Goal: Transaction & Acquisition: Book appointment/travel/reservation

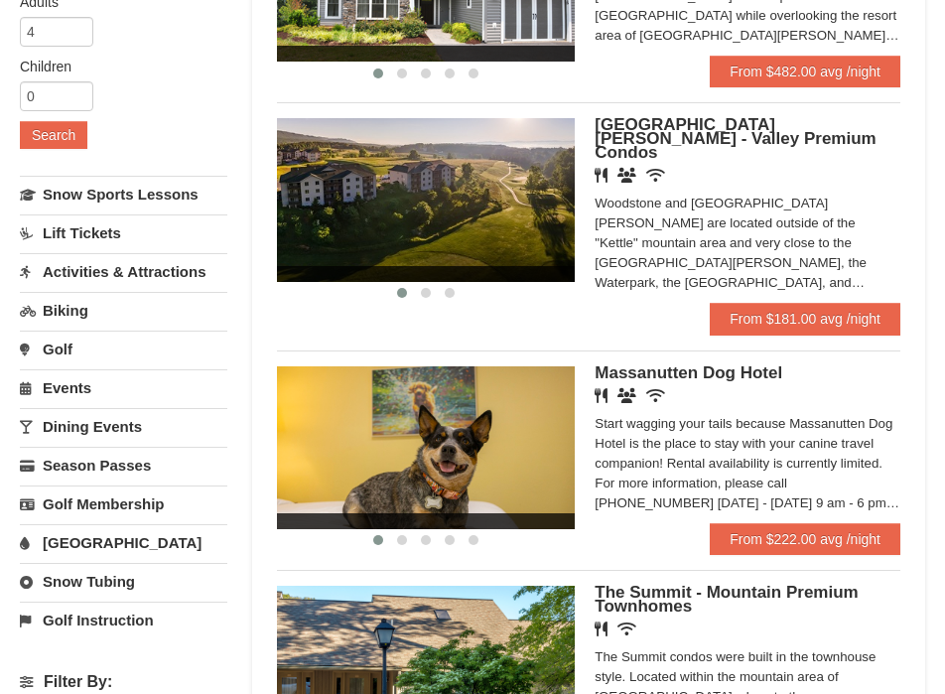
scroll to position [323, 0]
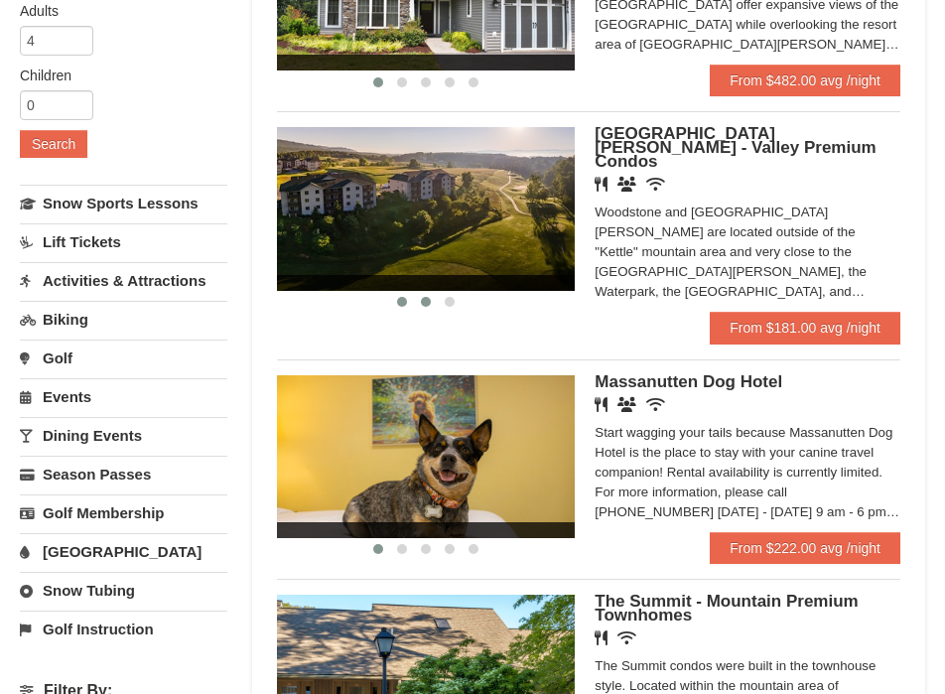
click at [427, 305] on span at bounding box center [426, 302] width 10 height 10
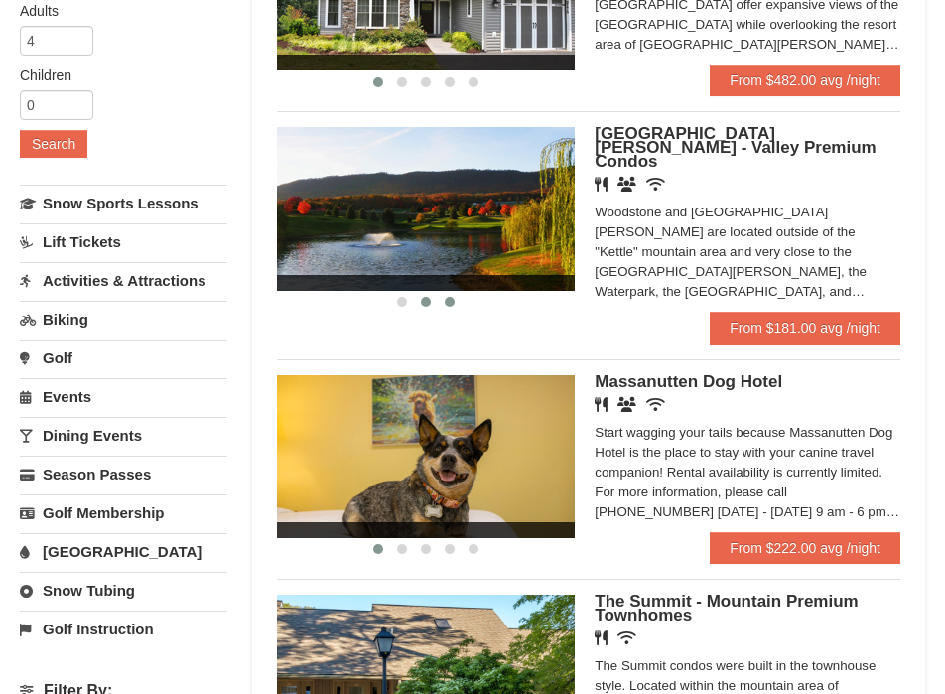
click at [457, 303] on button at bounding box center [450, 302] width 24 height 20
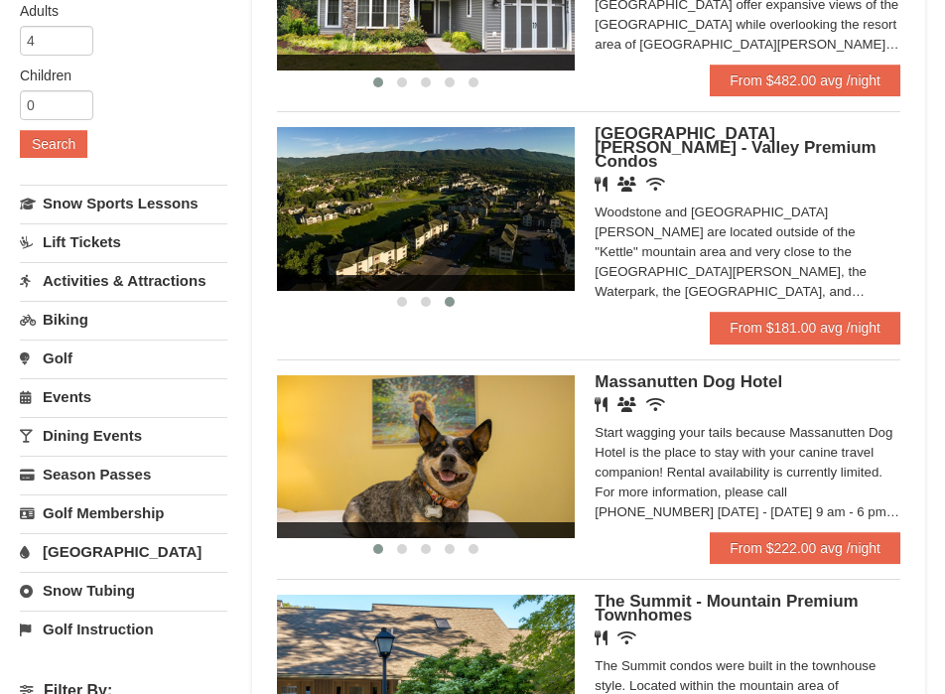
click at [793, 203] on div "Woodstone and Woodstone Casa de Campo are located outside of the "Kettle" mount…" at bounding box center [748, 252] width 306 height 99
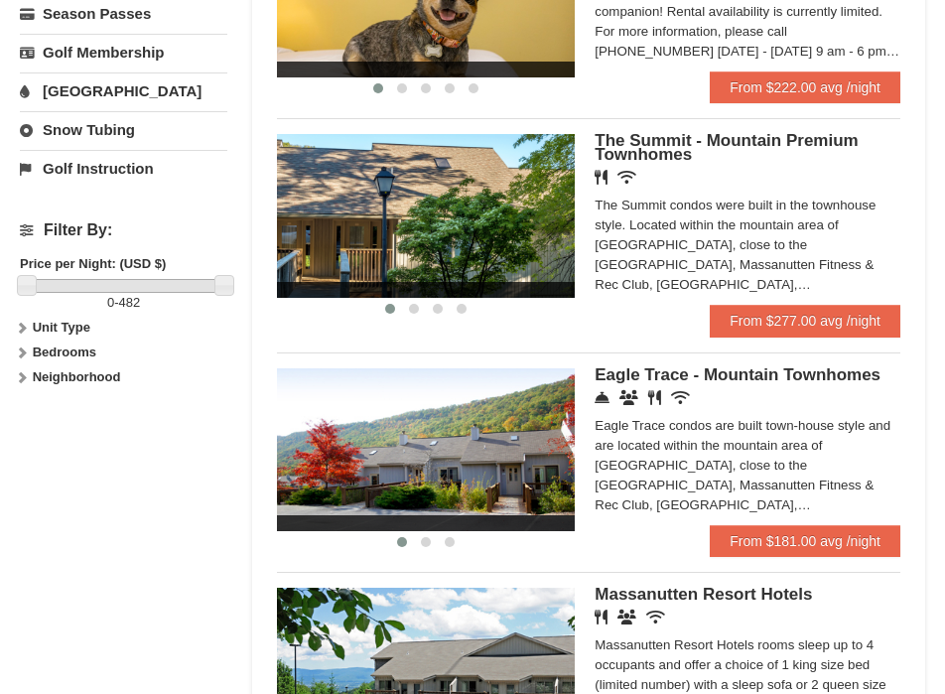
scroll to position [825, 0]
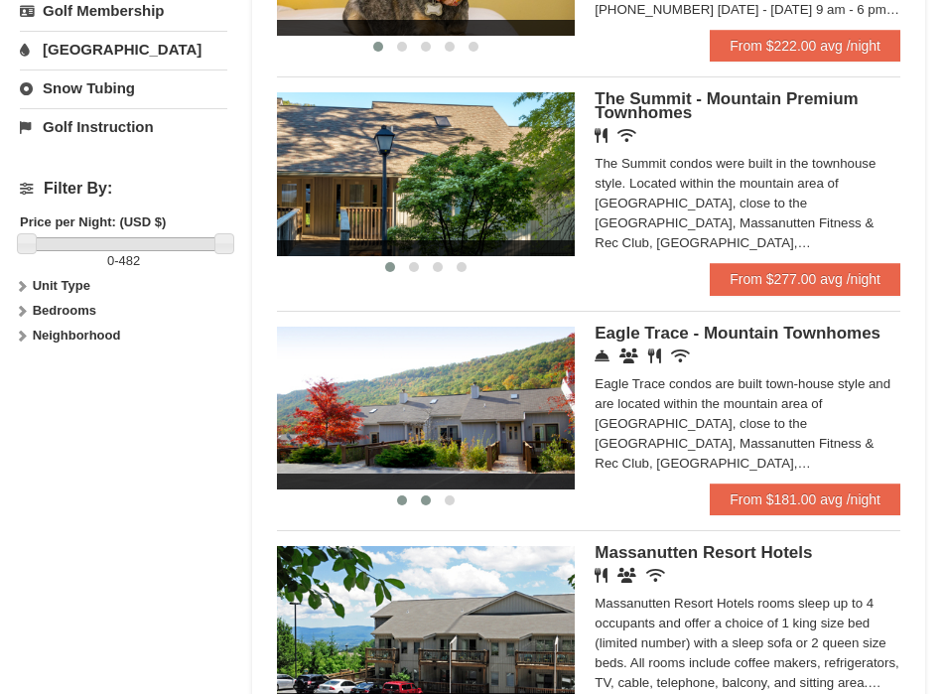
click at [425, 495] on span at bounding box center [426, 500] width 10 height 10
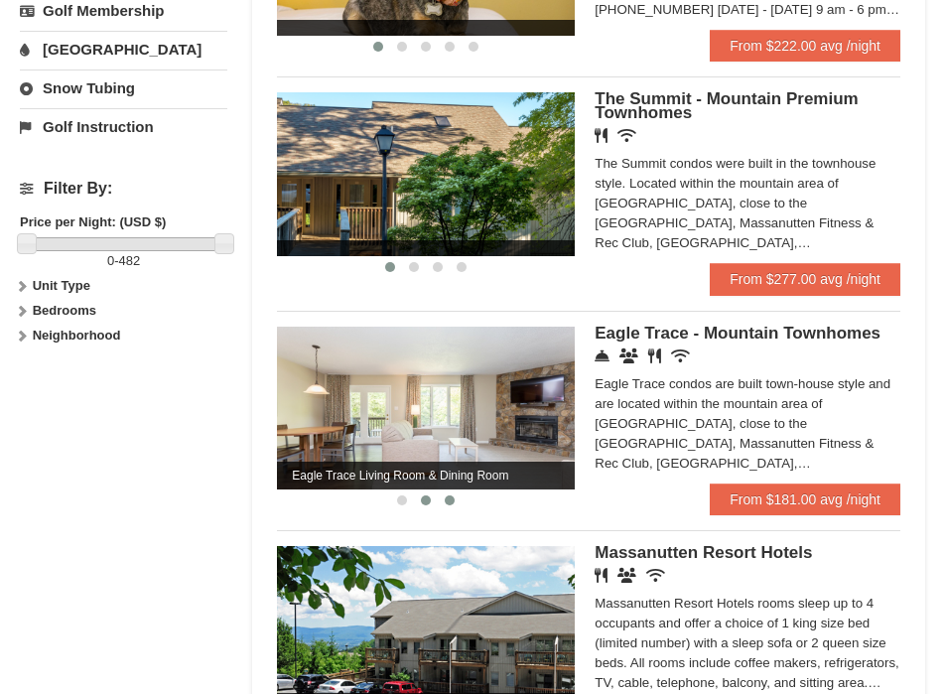
click at [453, 495] on span at bounding box center [450, 500] width 10 height 10
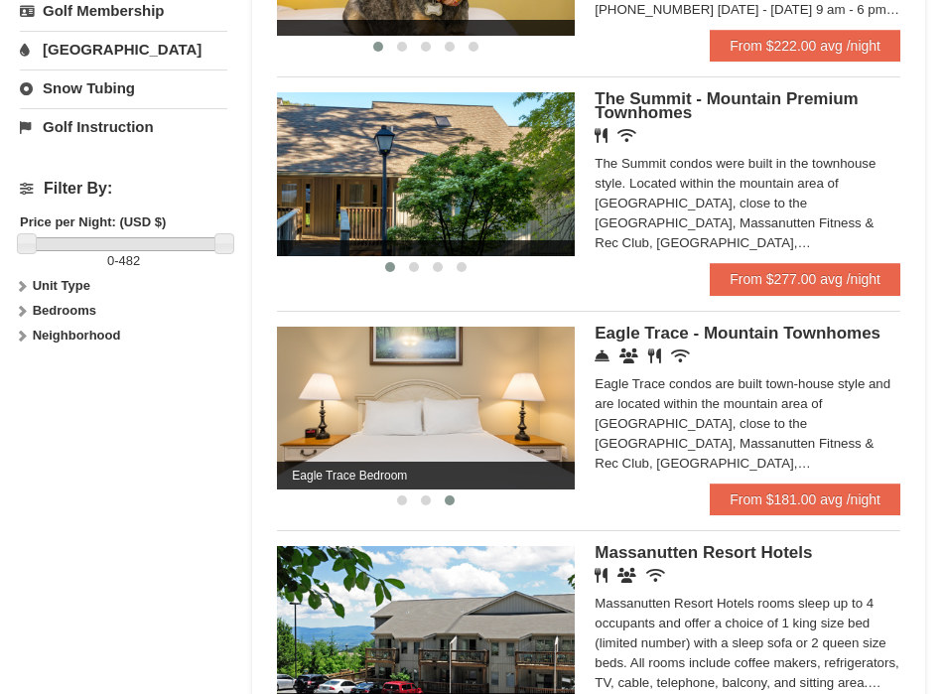
click at [634, 421] on div "Eagle Trace condos are built town-house style and are located within the mounta…" at bounding box center [748, 423] width 306 height 99
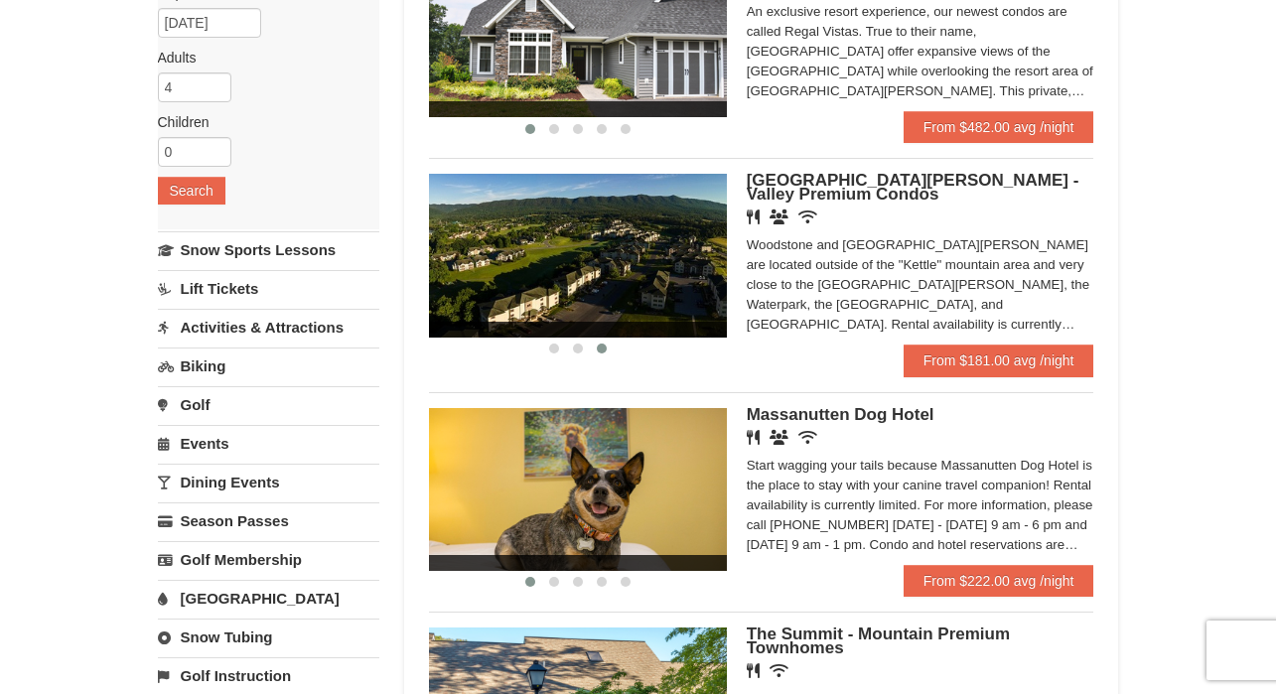
scroll to position [262, 0]
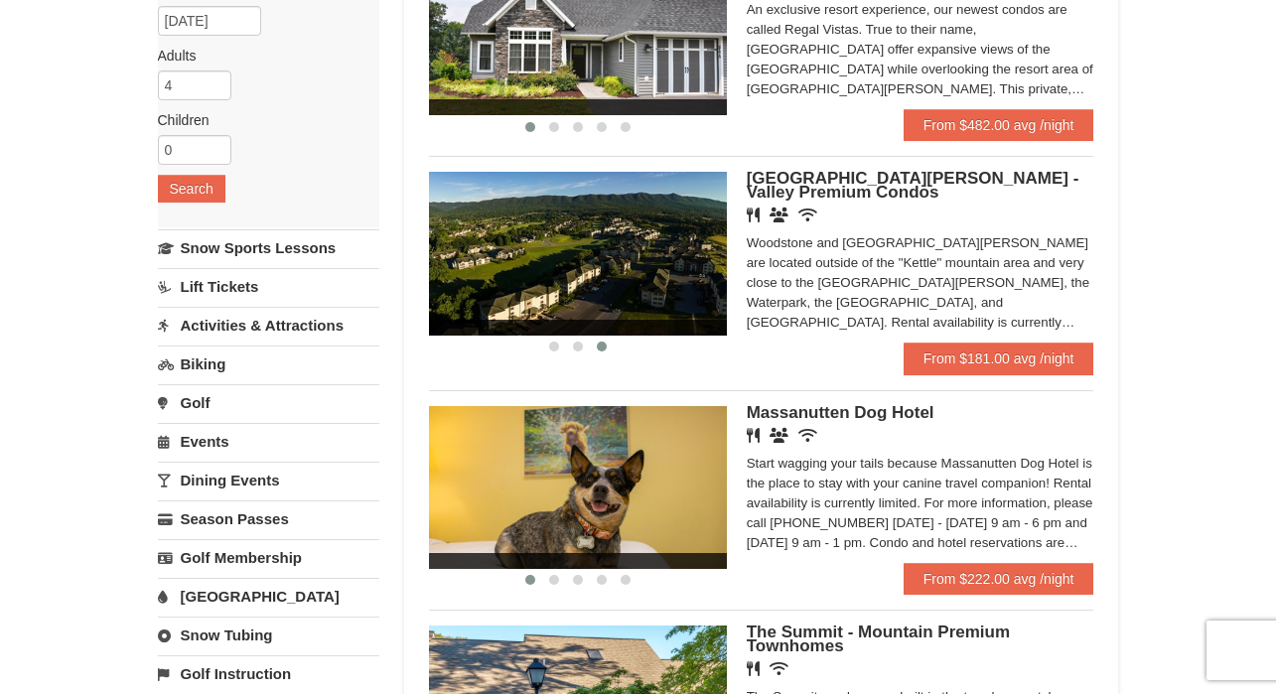
click at [833, 274] on div "Woodstone and Woodstone Casa de Campo are located outside of the "Kettle" mount…" at bounding box center [919, 282] width 347 height 99
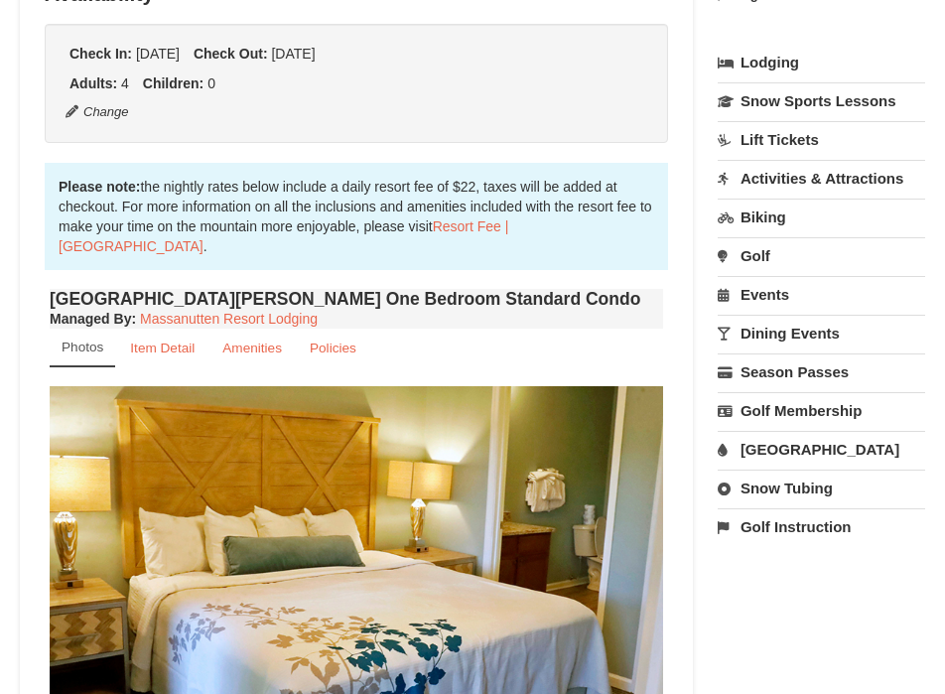
scroll to position [463, 0]
click at [174, 340] on small "Item Detail" at bounding box center [162, 347] width 65 height 15
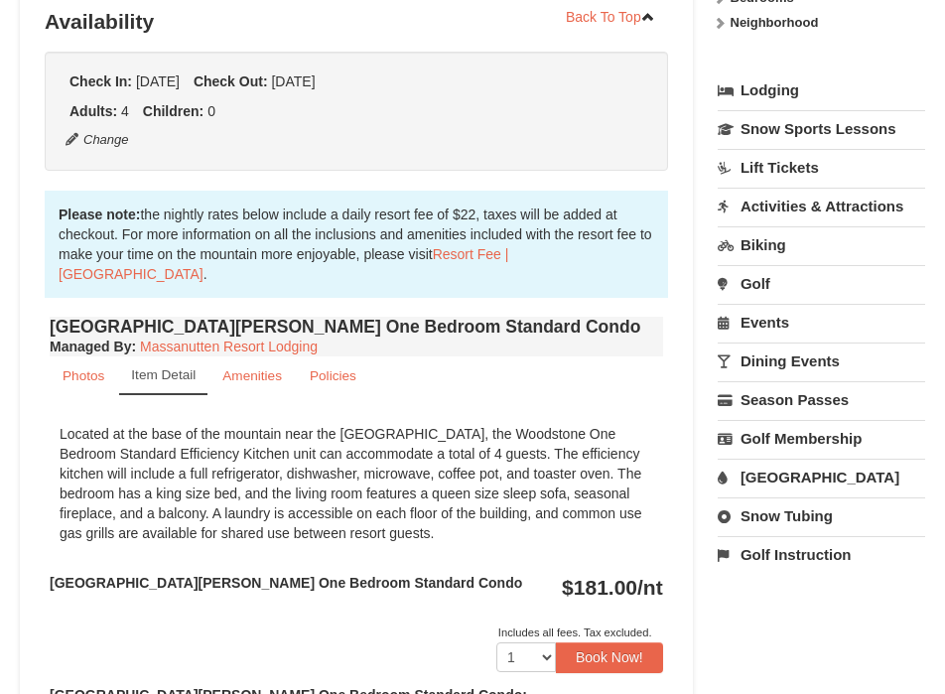
scroll to position [424, 0]
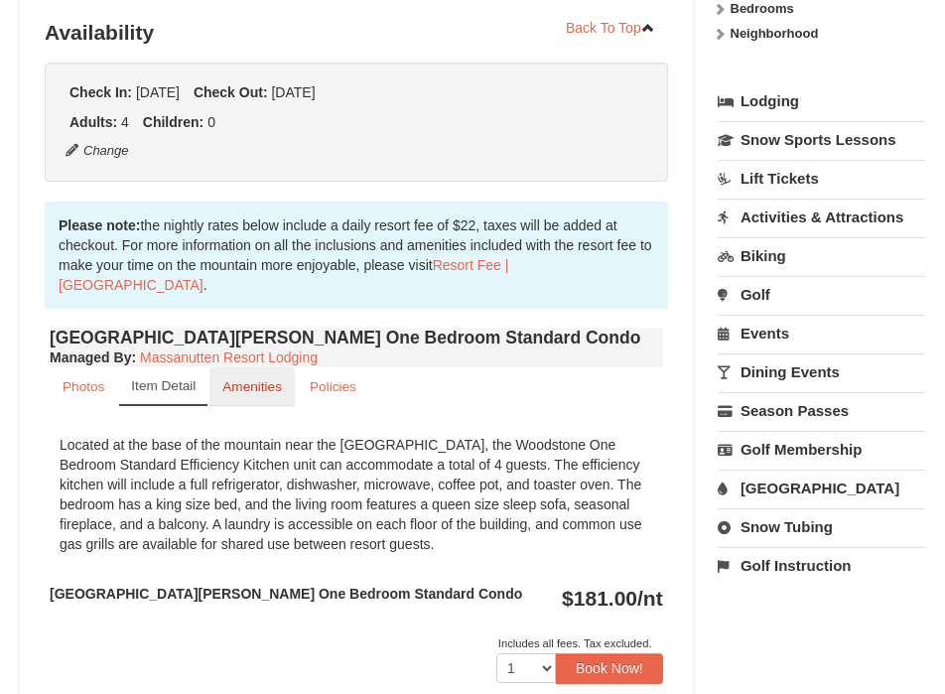
click at [250, 379] on small "Amenities" at bounding box center [252, 386] width 60 height 15
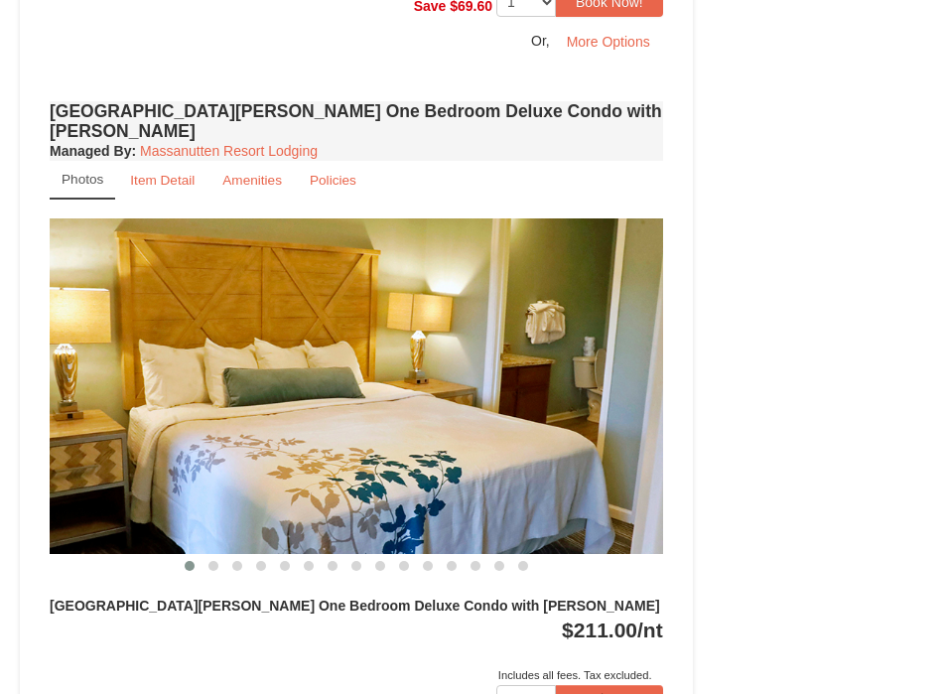
scroll to position [1648, 0]
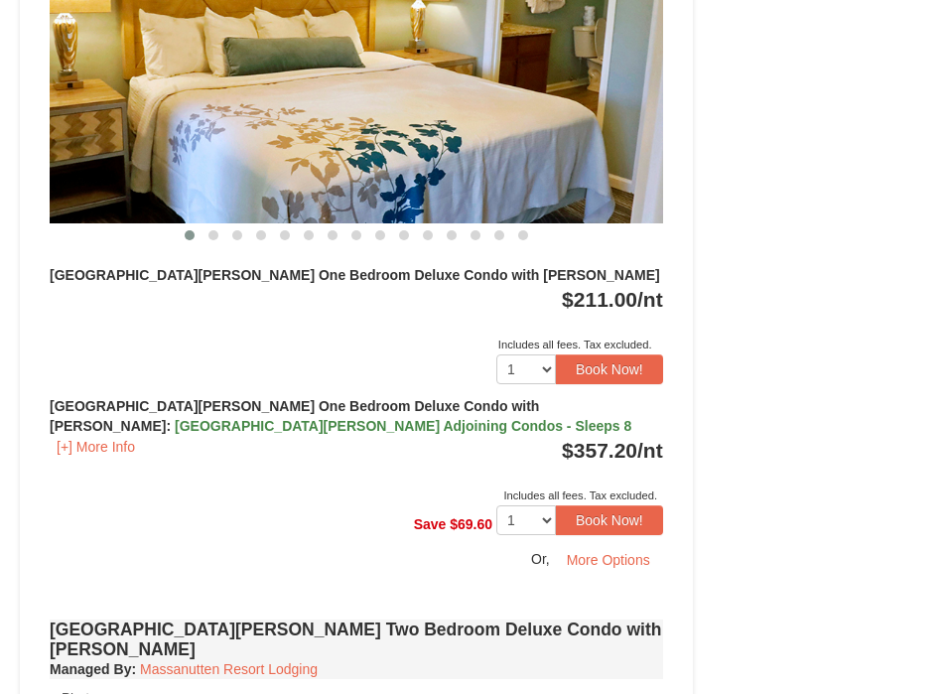
click at [195, 225] on button at bounding box center [190, 235] width 24 height 20
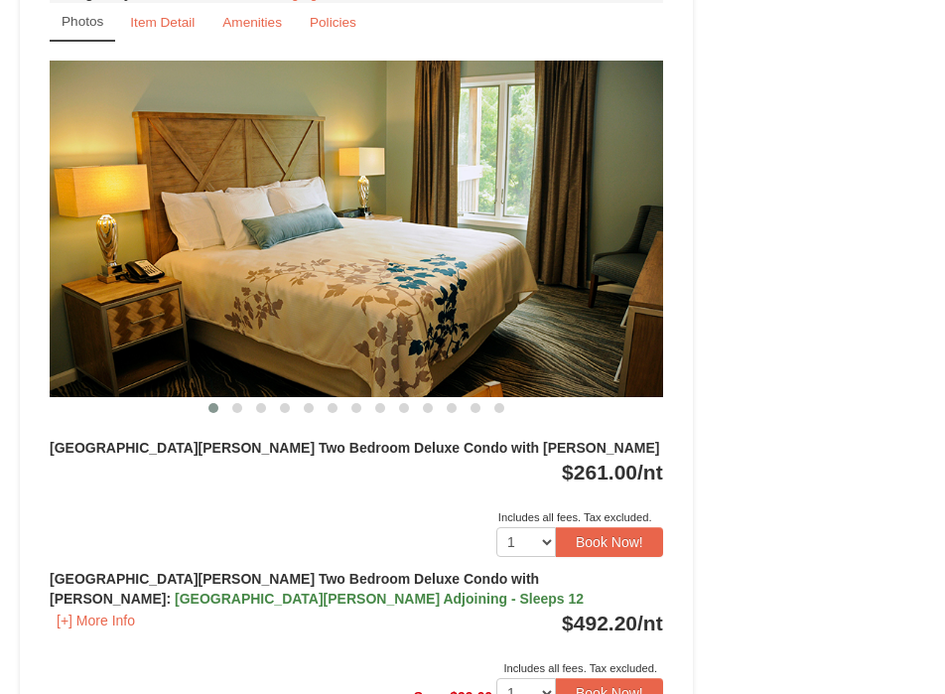
scroll to position [2327, 0]
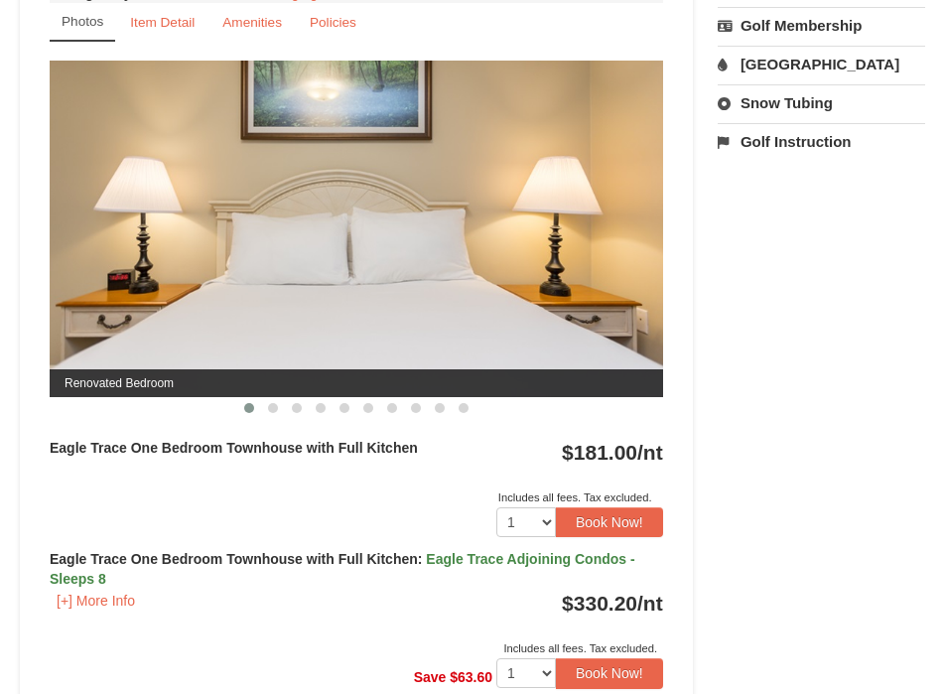
scroll to position [850, 0]
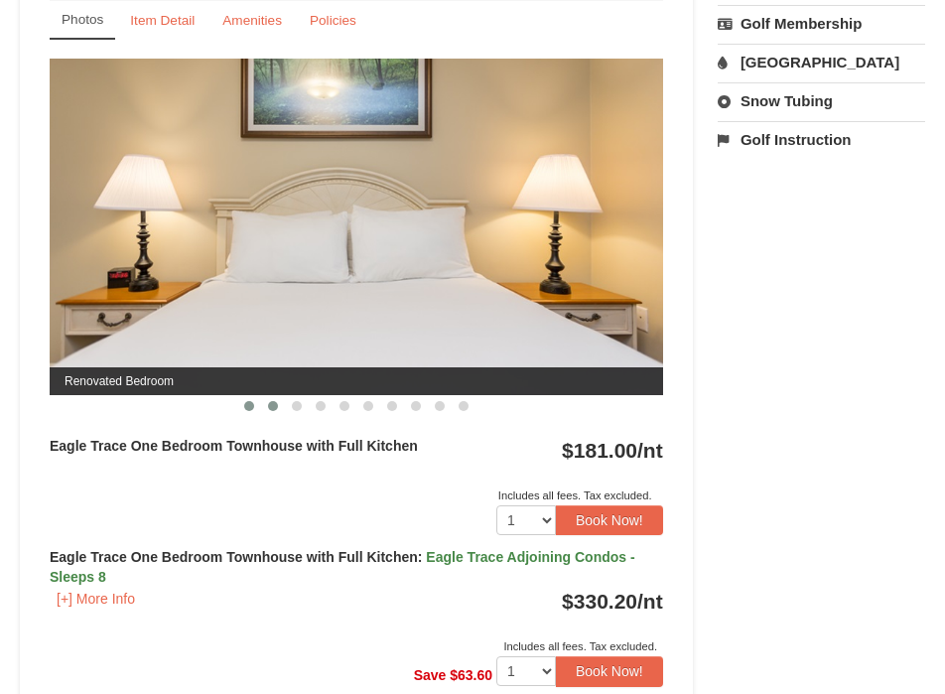
click at [281, 396] on button at bounding box center [273, 406] width 24 height 20
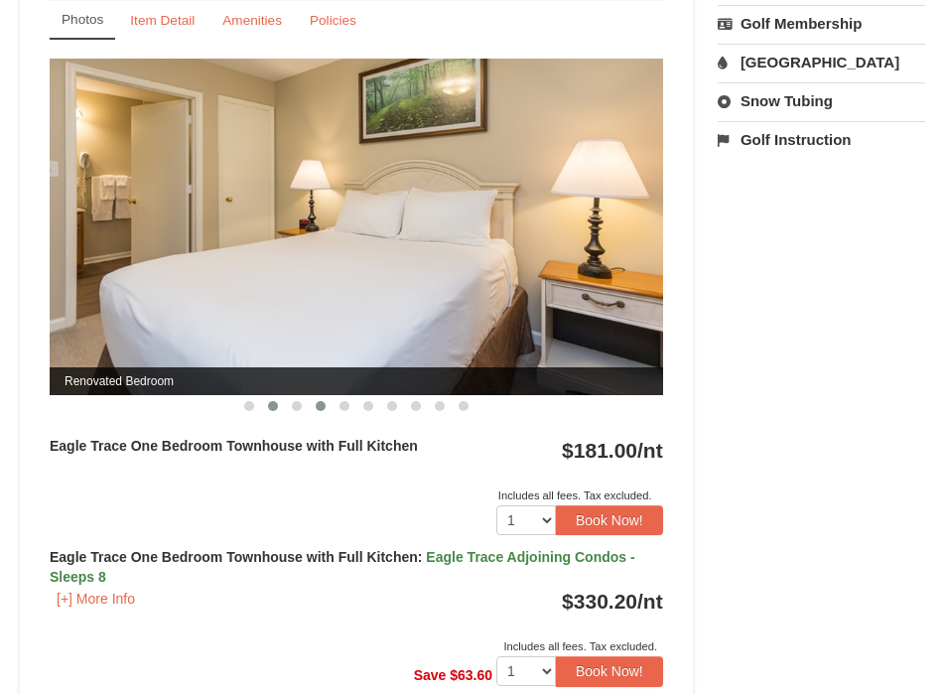
click at [312, 396] on button at bounding box center [321, 406] width 24 height 20
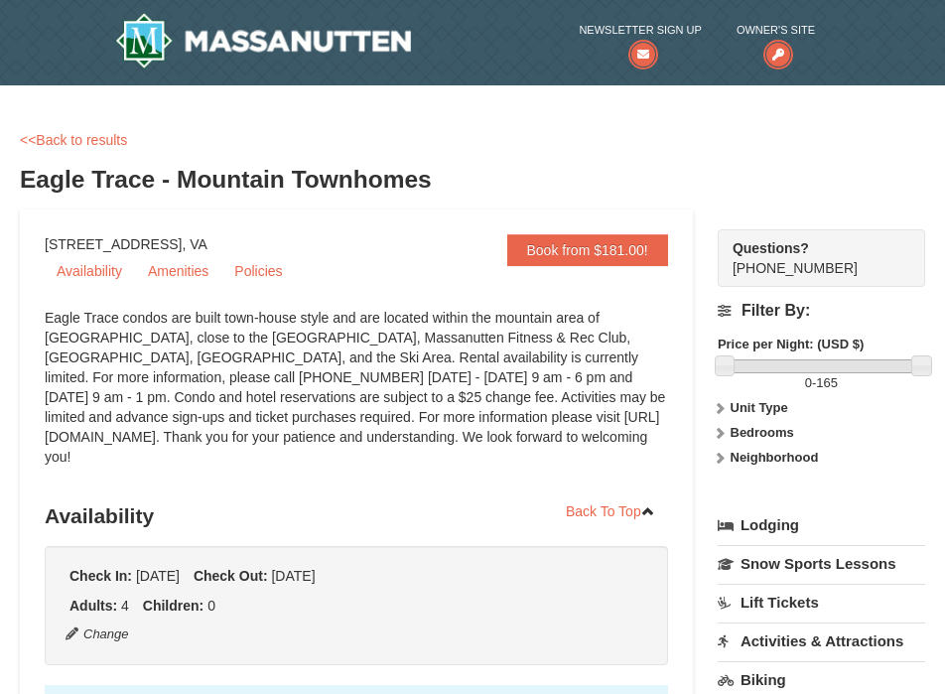
scroll to position [37, 0]
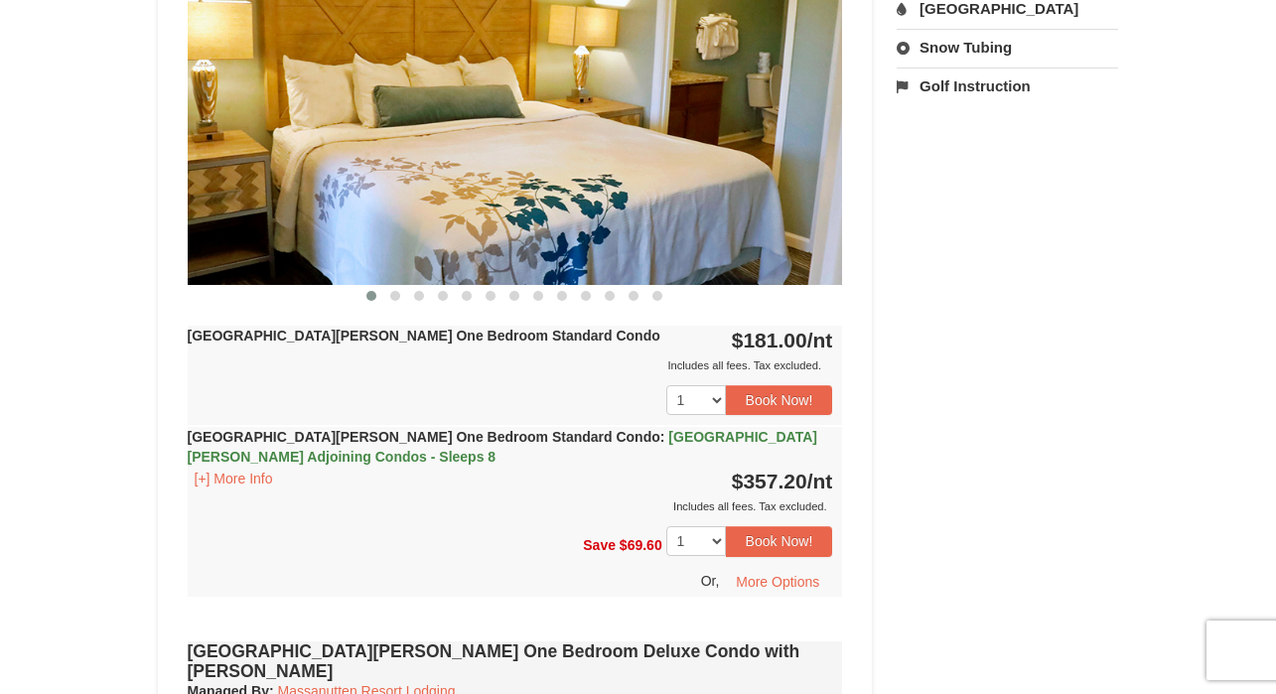
scroll to position [894, 0]
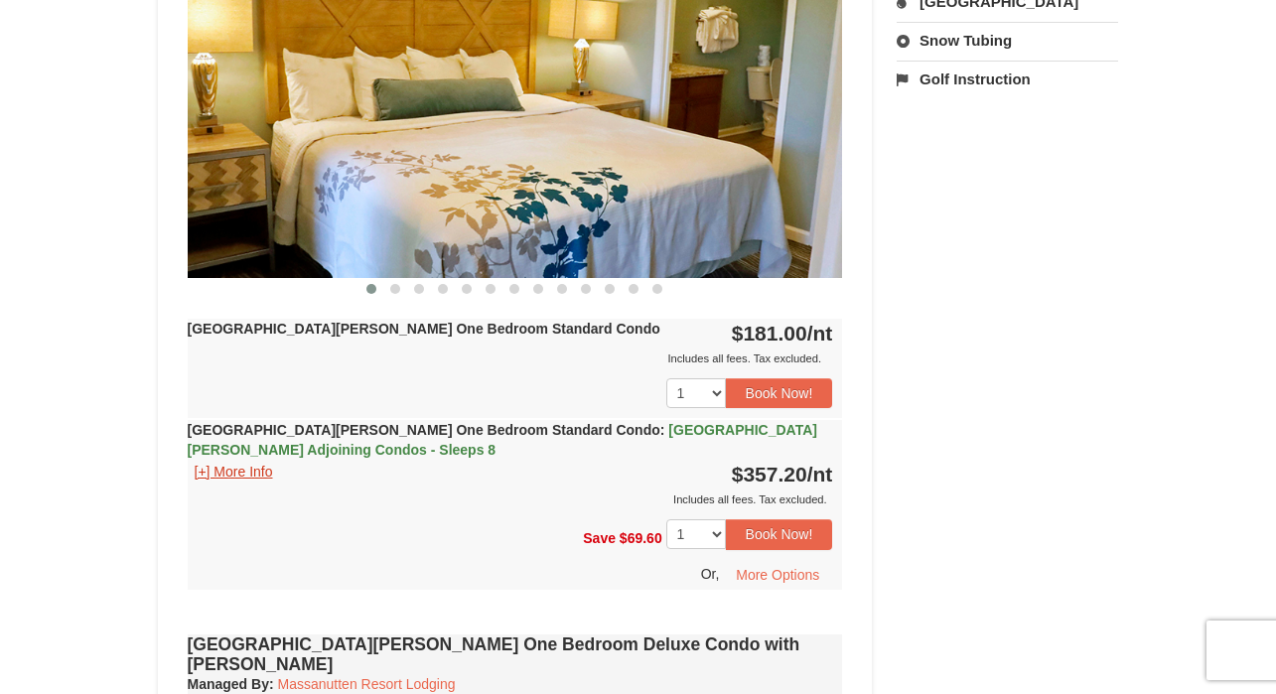
click at [250, 466] on button "[+] More Info" at bounding box center [234, 472] width 92 height 22
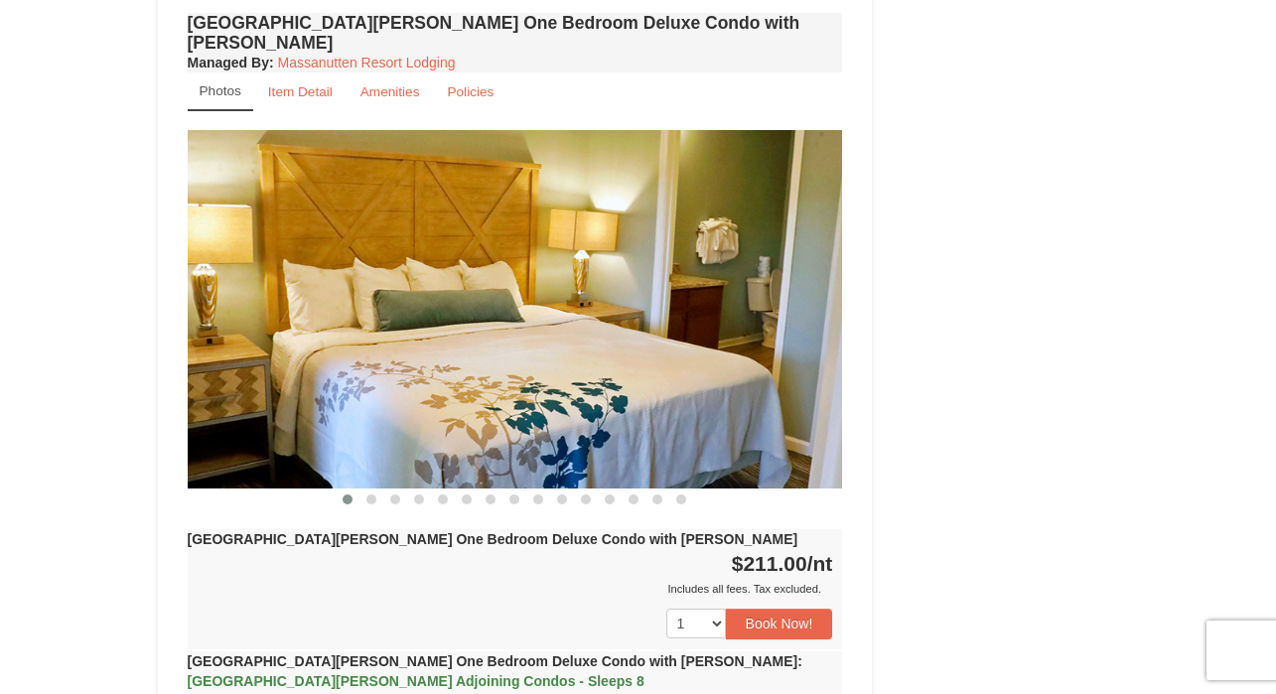
scroll to position [1882, 0]
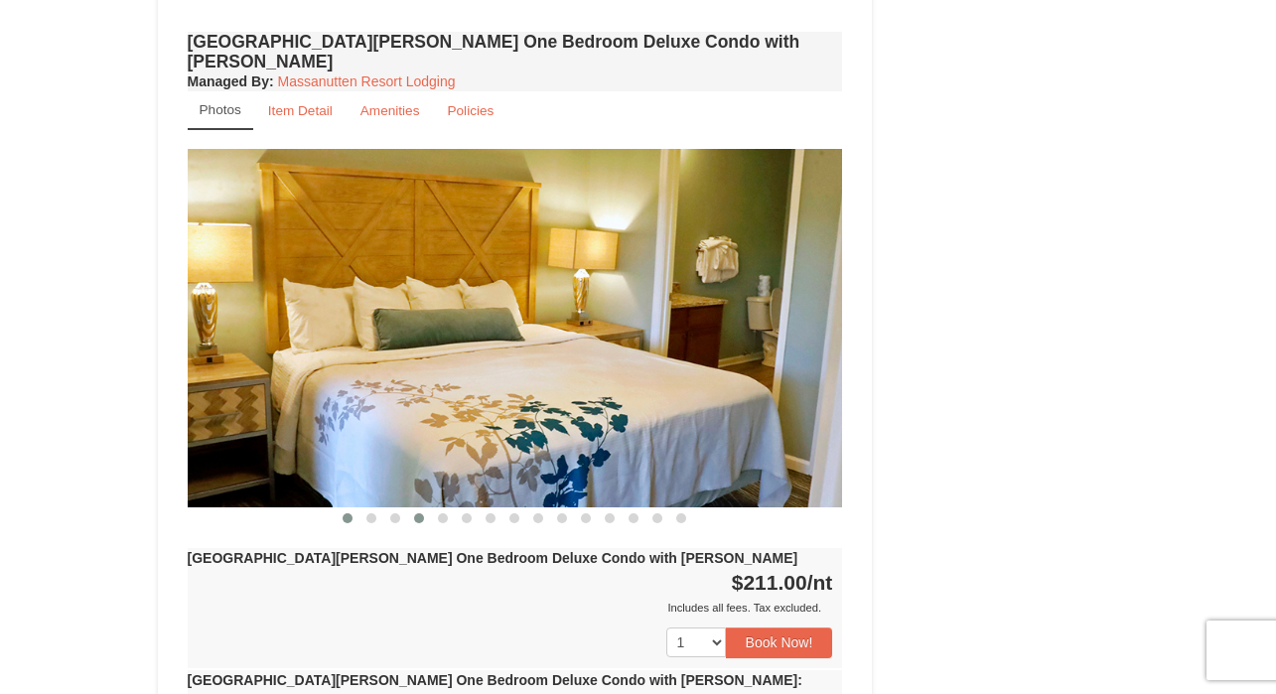
click at [426, 508] on button at bounding box center [419, 518] width 24 height 20
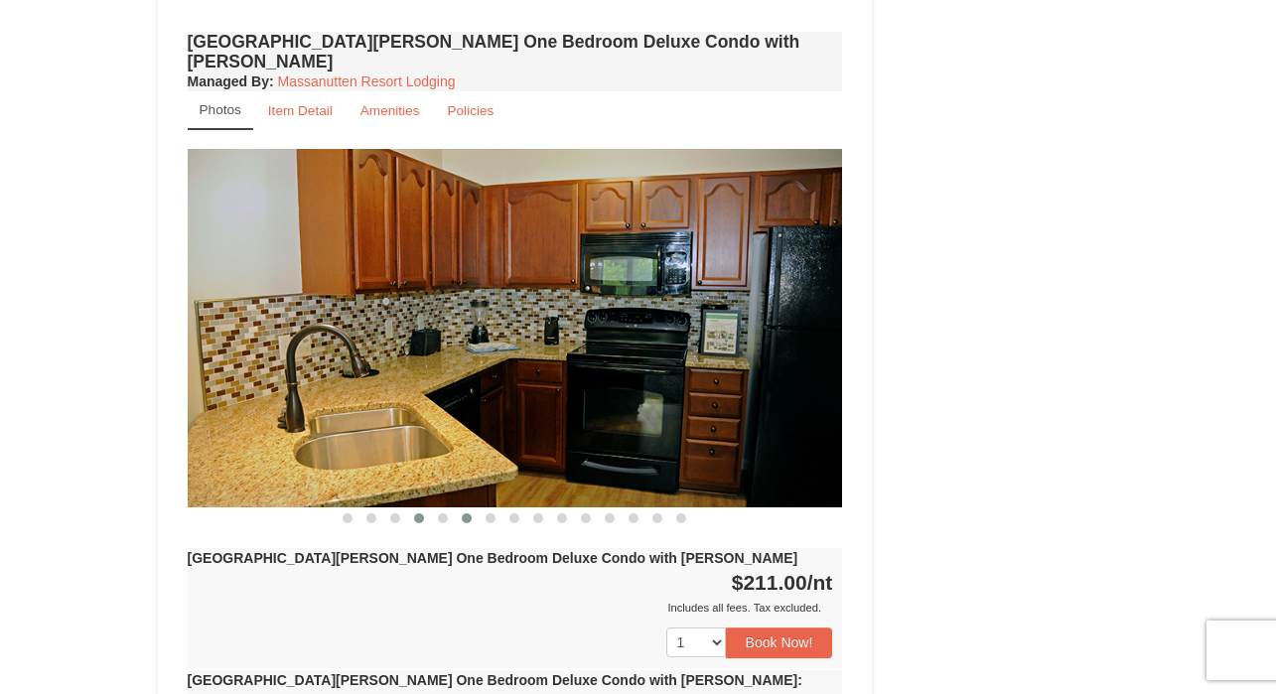
click at [473, 508] on button at bounding box center [467, 518] width 24 height 20
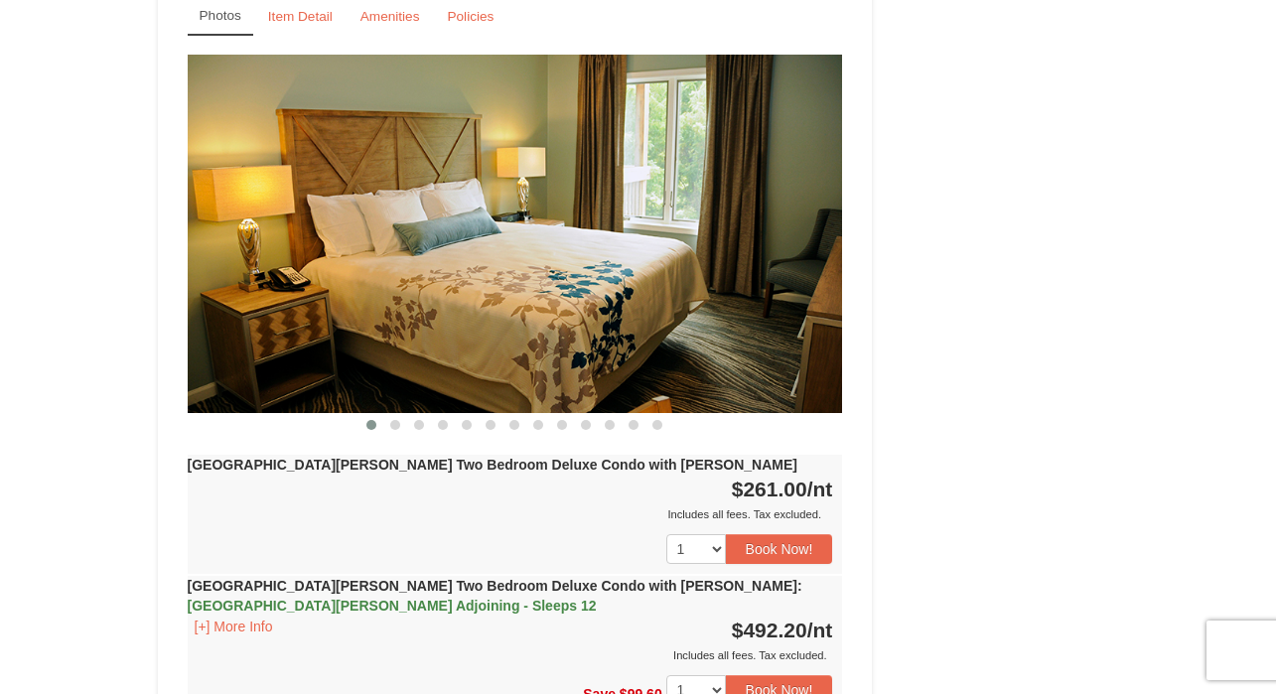
scroll to position [2830, 0]
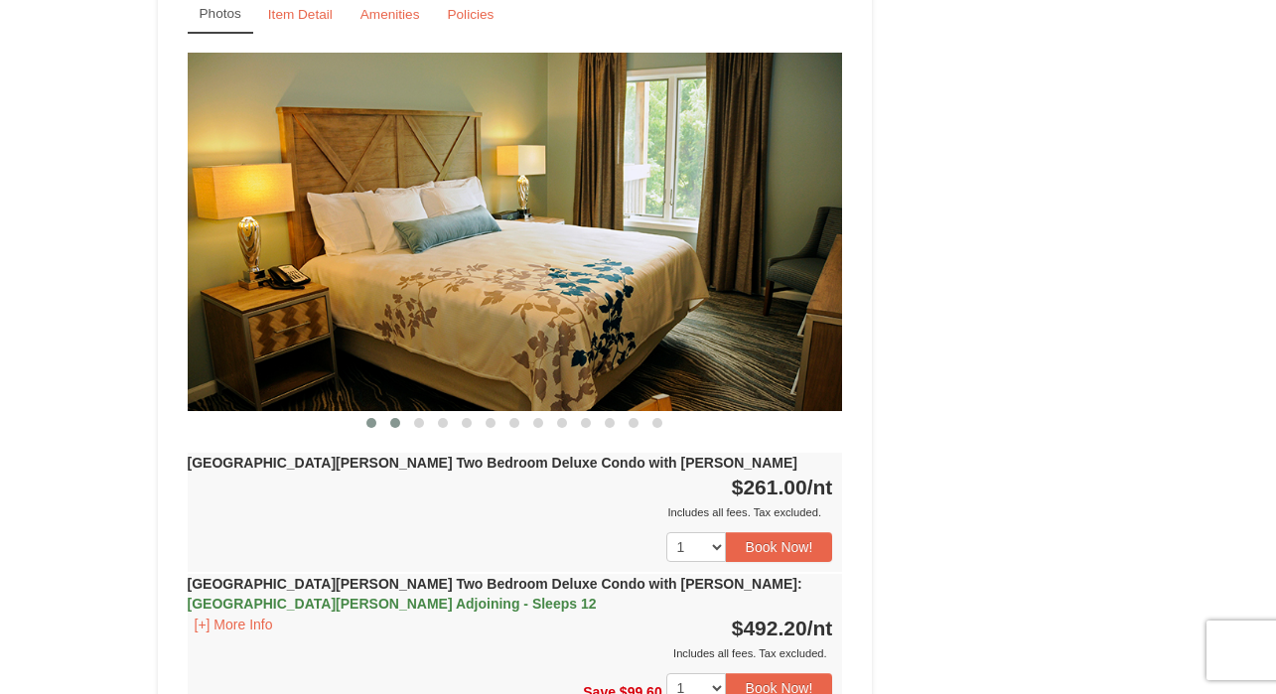
click at [392, 413] on button at bounding box center [395, 423] width 24 height 20
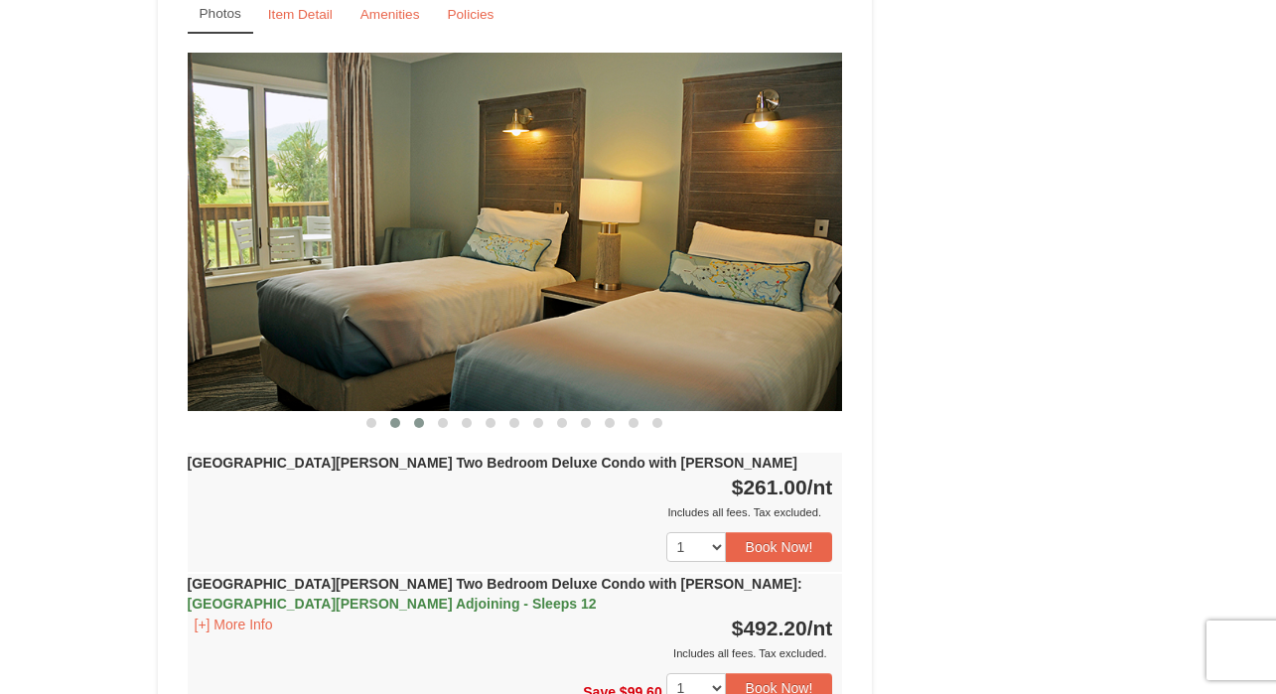
click at [426, 413] on button at bounding box center [419, 423] width 24 height 20
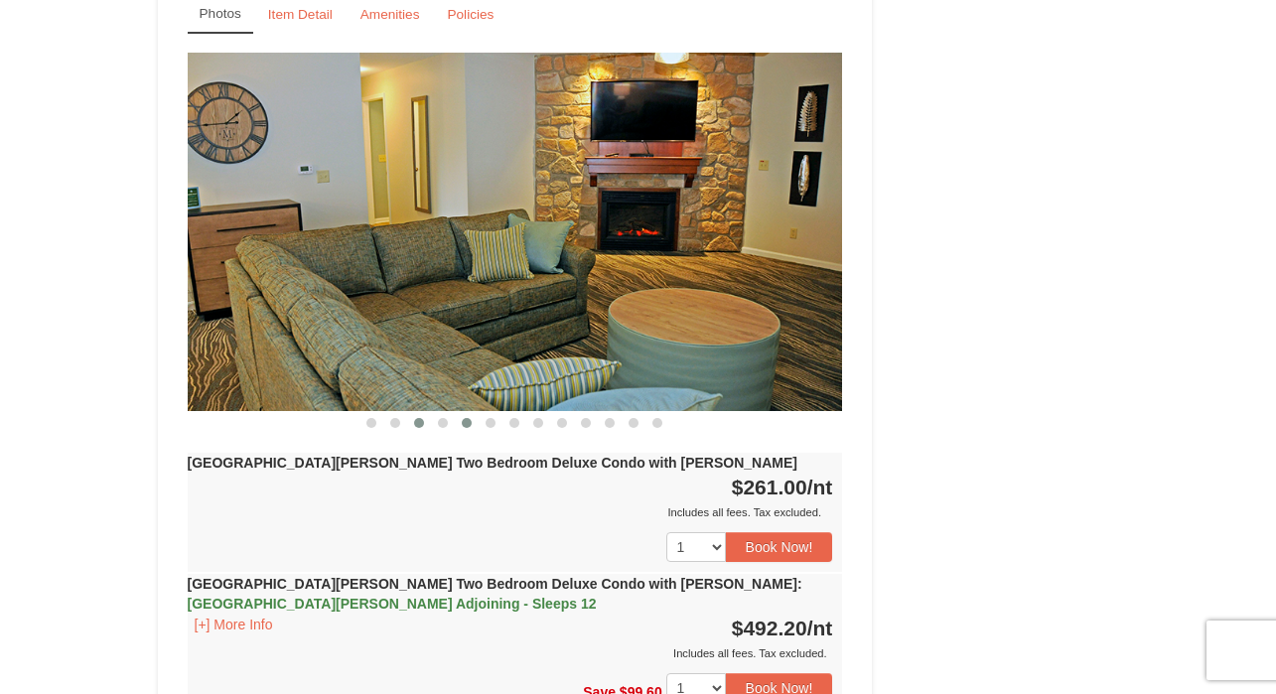
click at [456, 413] on button at bounding box center [467, 423] width 24 height 20
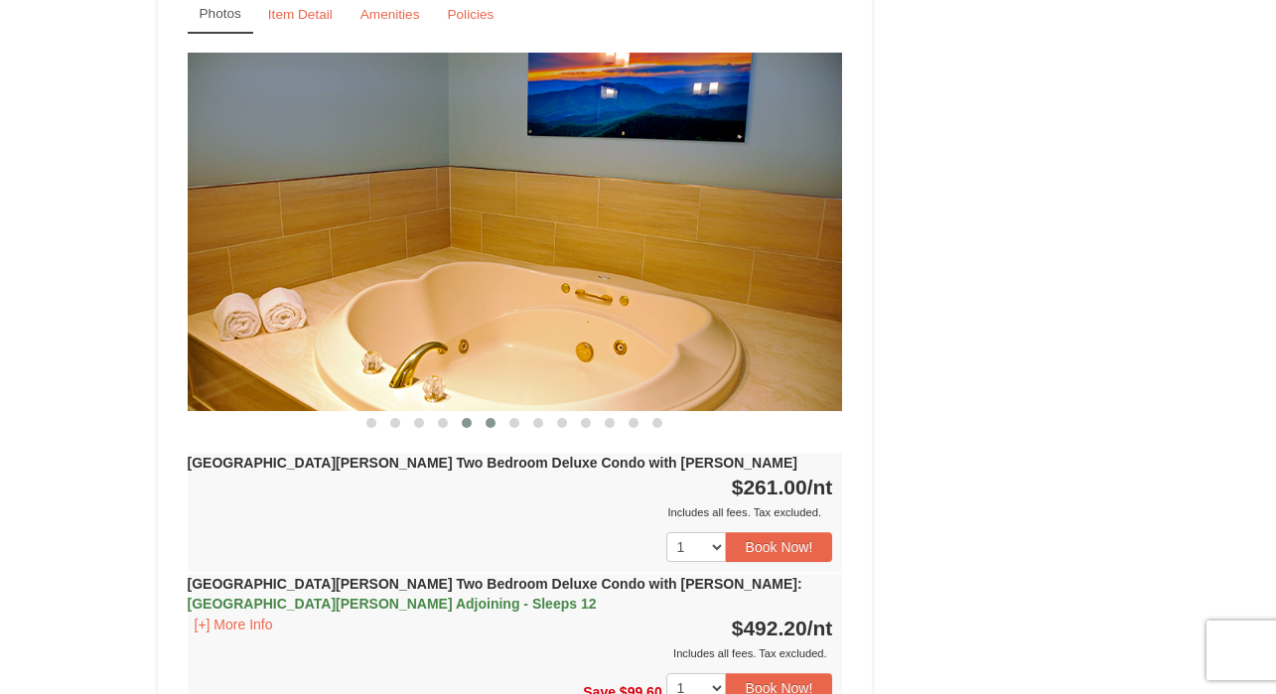
click at [488, 413] on button at bounding box center [490, 423] width 24 height 20
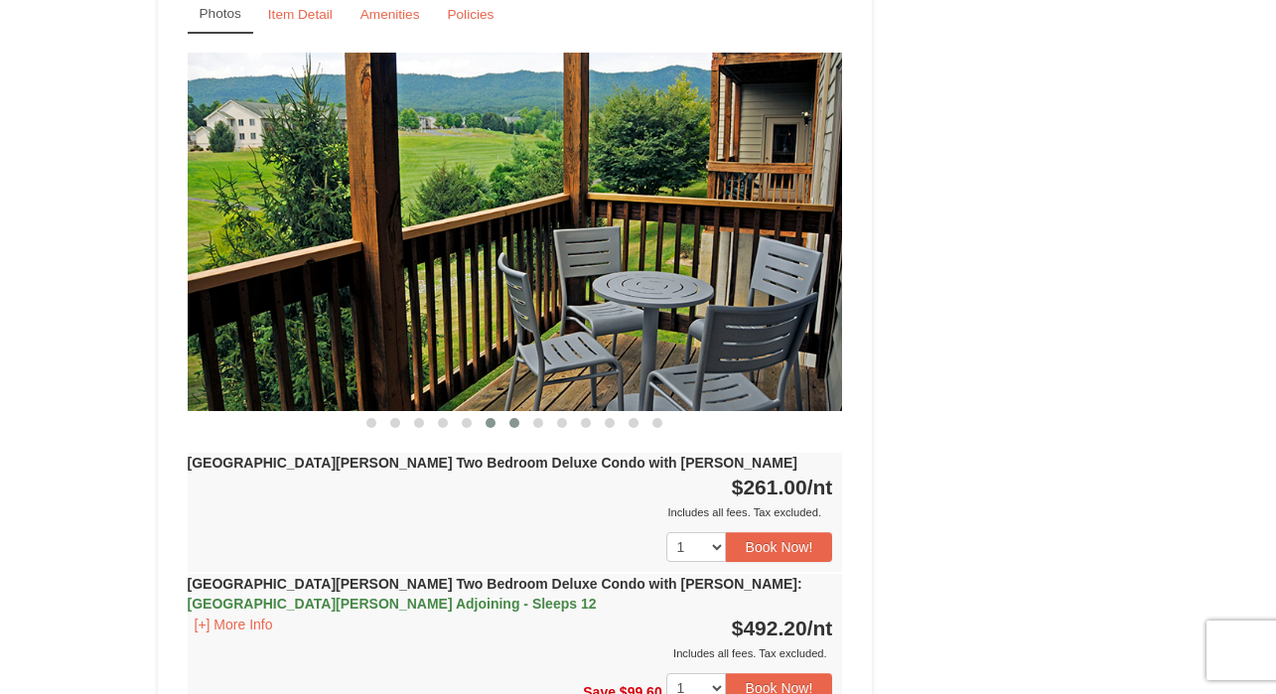
click at [515, 413] on button at bounding box center [514, 423] width 24 height 20
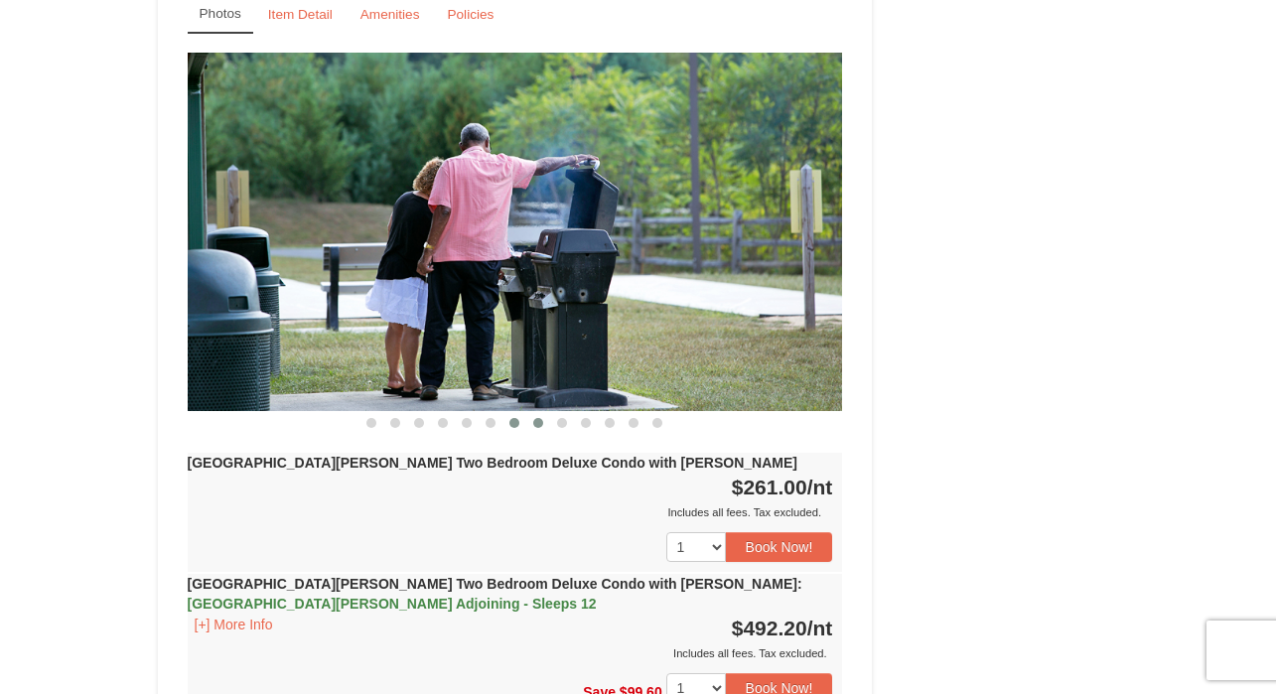
click at [547, 413] on button at bounding box center [538, 423] width 24 height 20
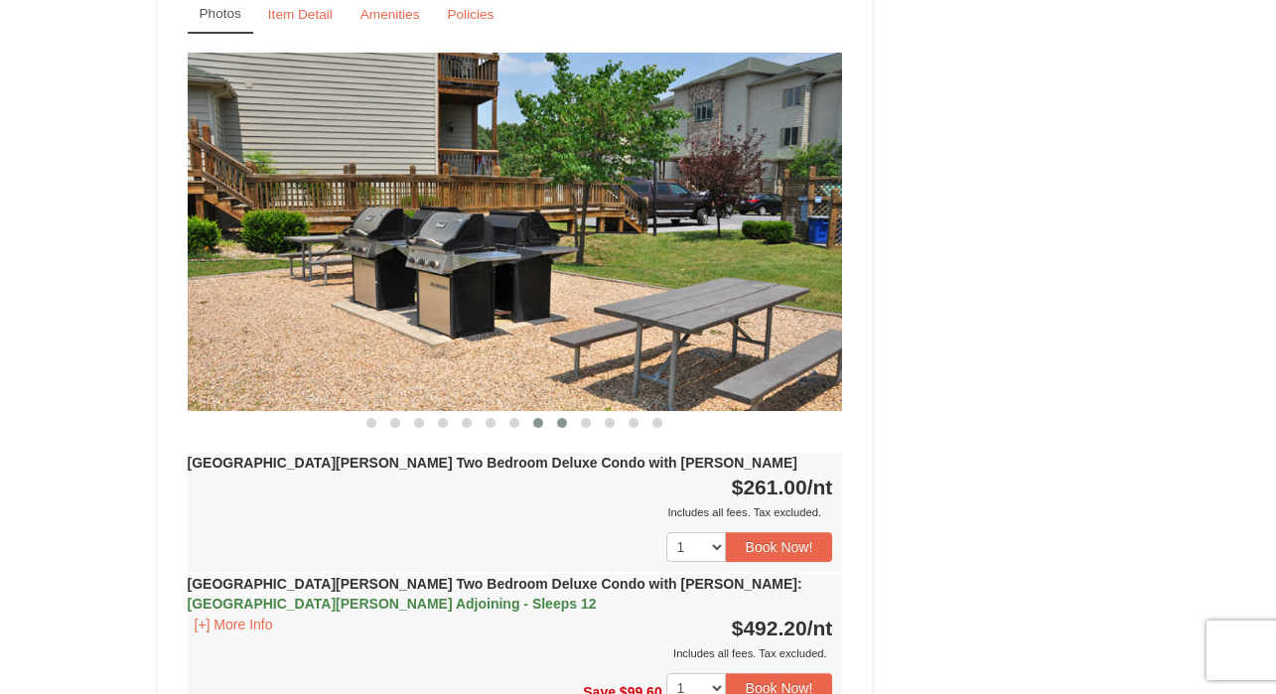
click at [572, 413] on button at bounding box center [562, 423] width 24 height 20
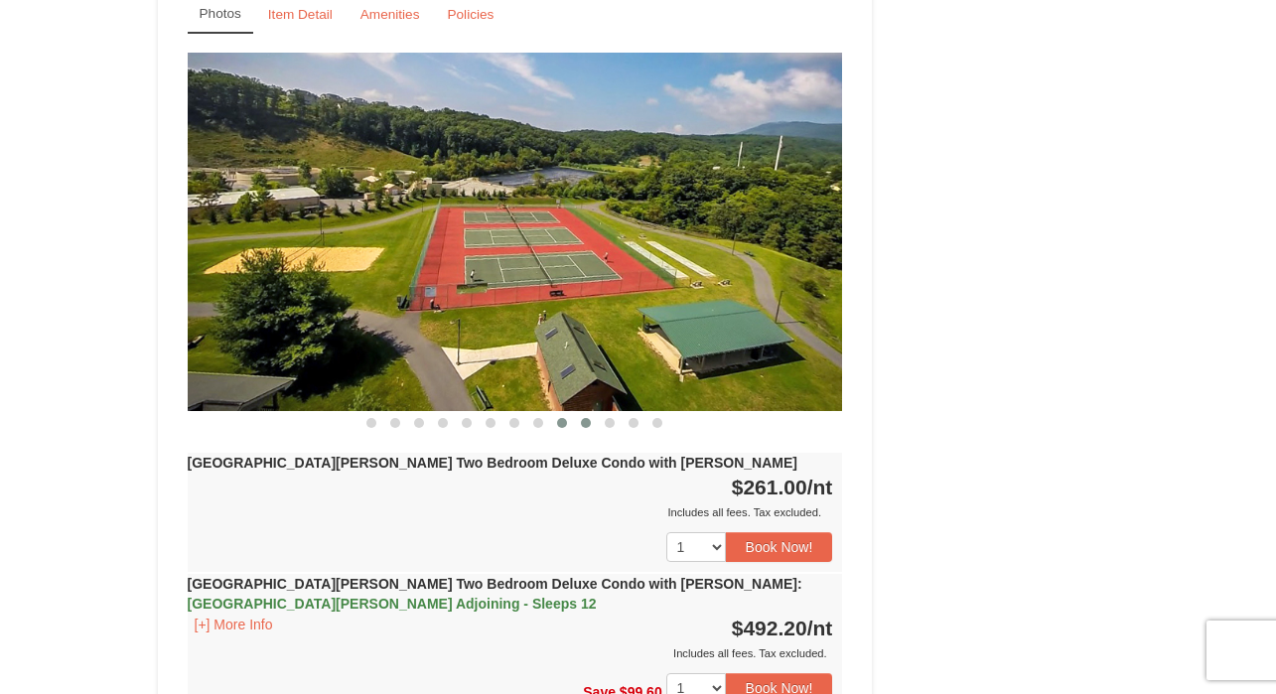
click at [586, 418] on span at bounding box center [586, 423] width 10 height 10
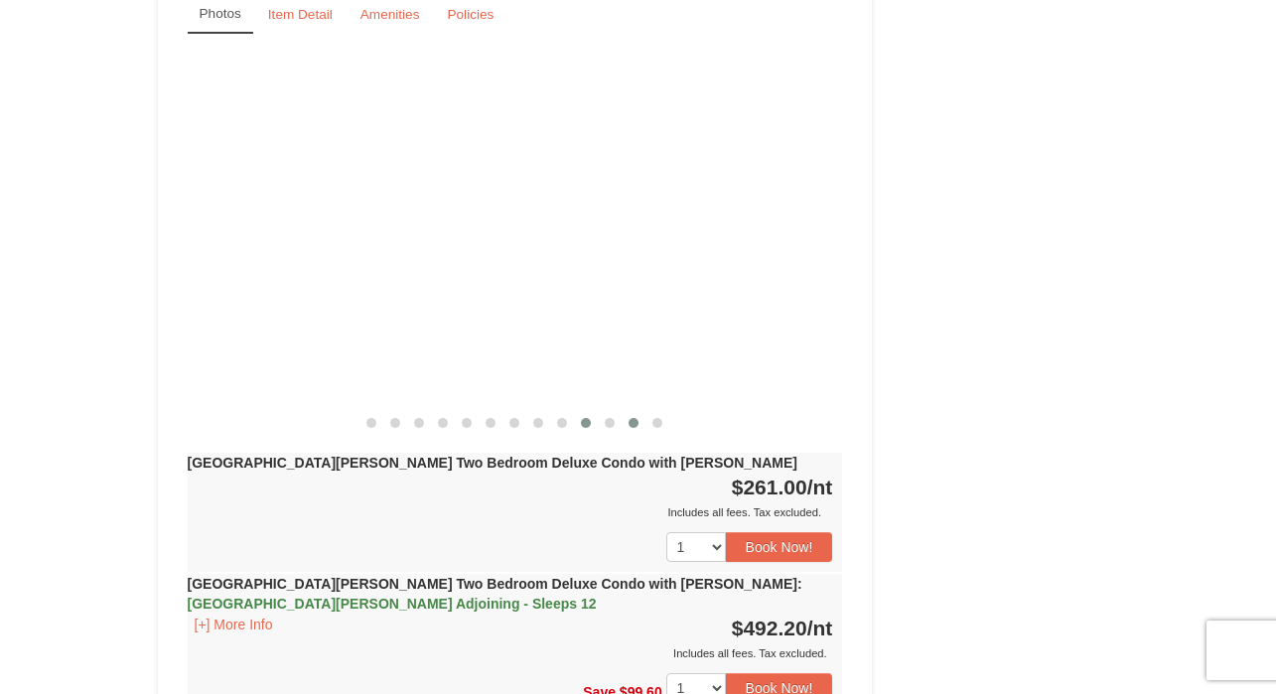
click at [623, 413] on button at bounding box center [633, 423] width 24 height 20
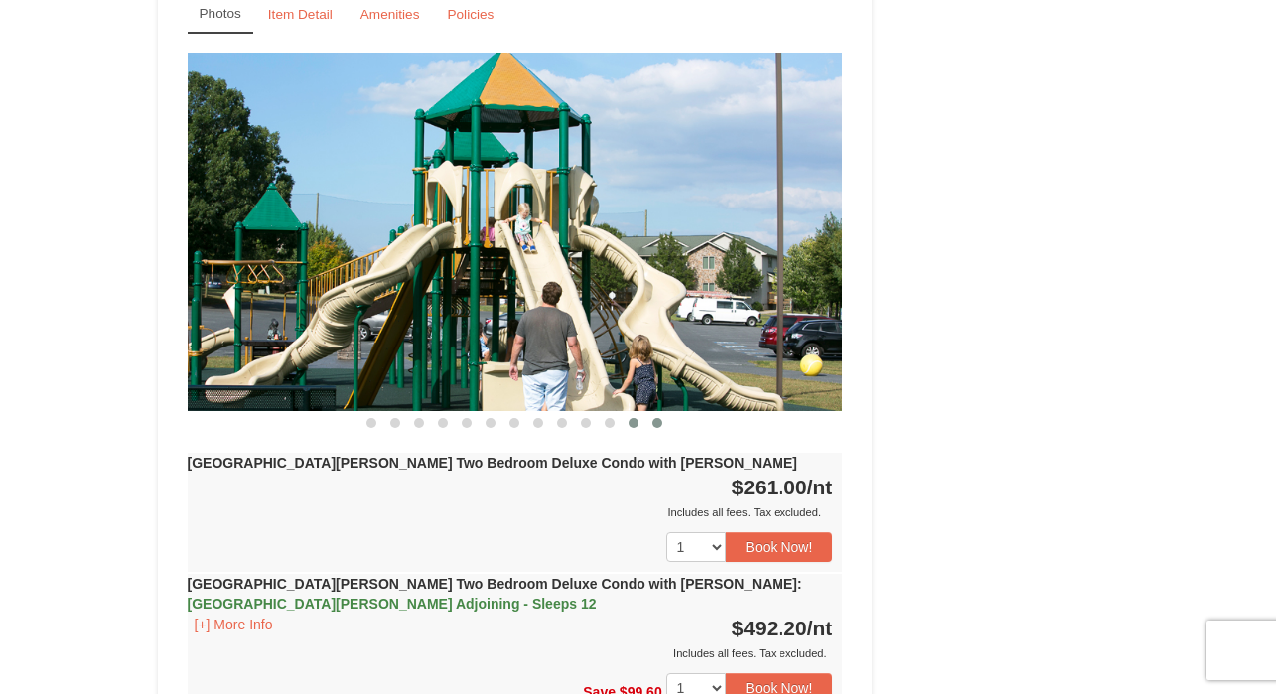
click at [658, 418] on span at bounding box center [657, 423] width 10 height 10
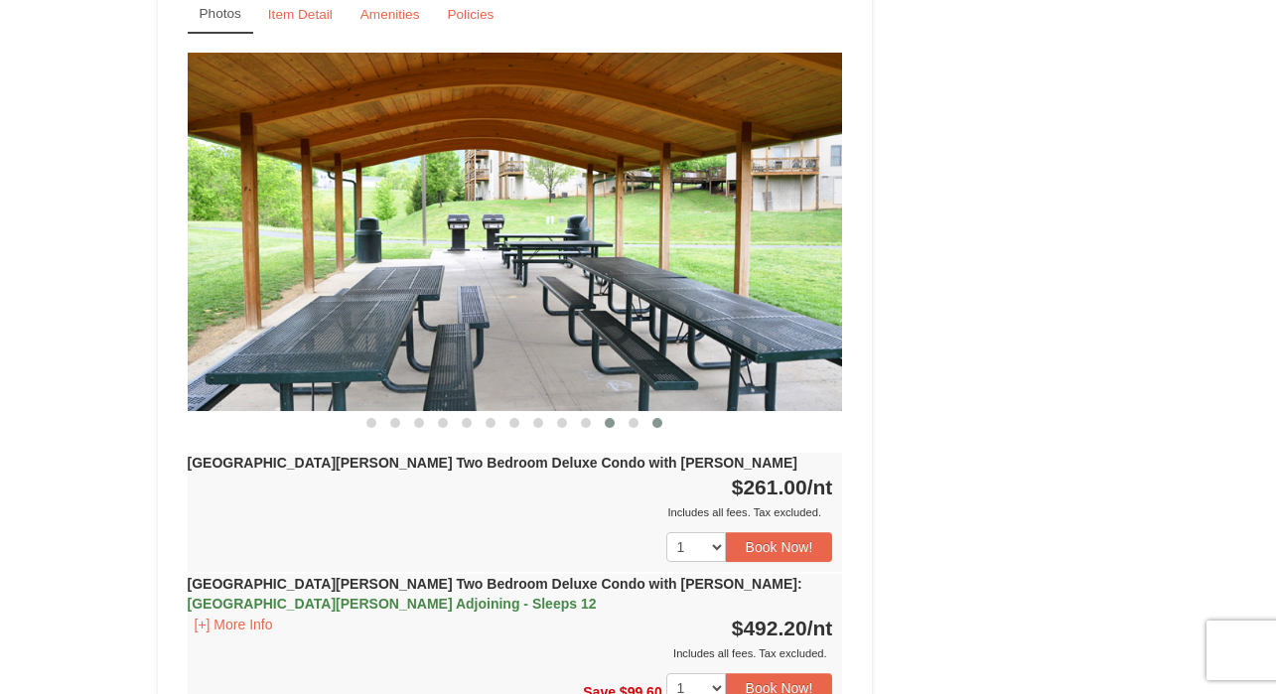
click at [615, 413] on button at bounding box center [610, 423] width 24 height 20
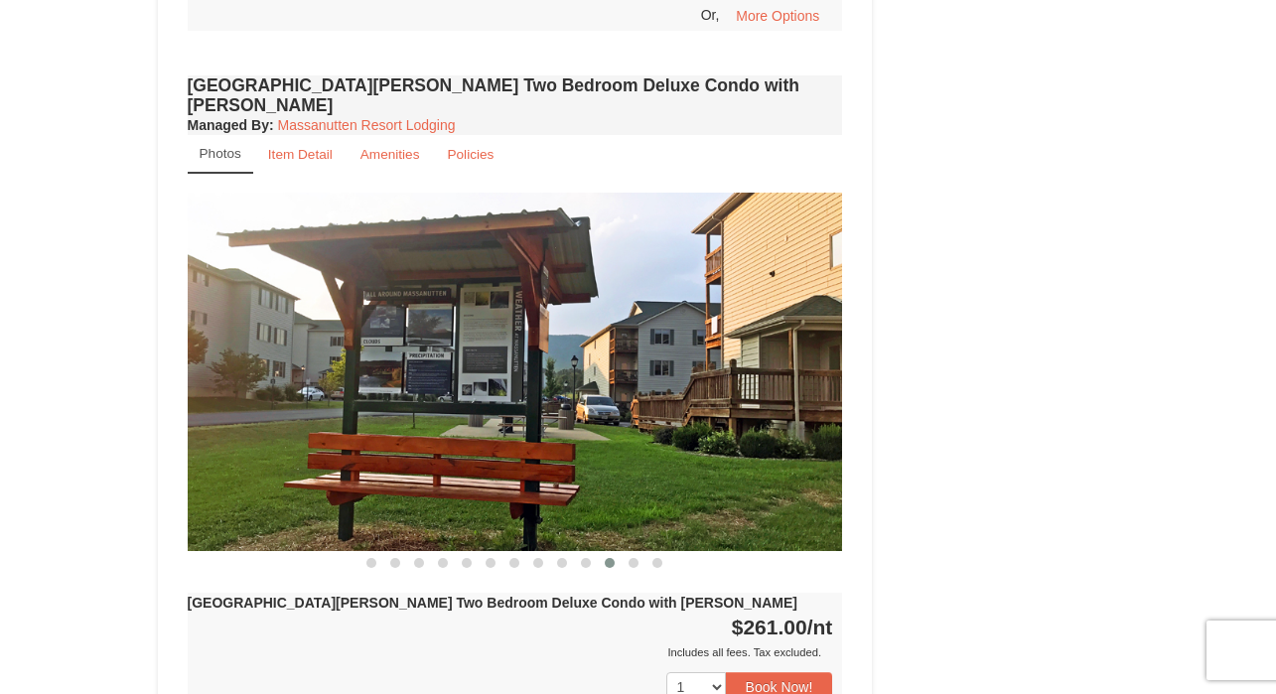
scroll to position [2693, 0]
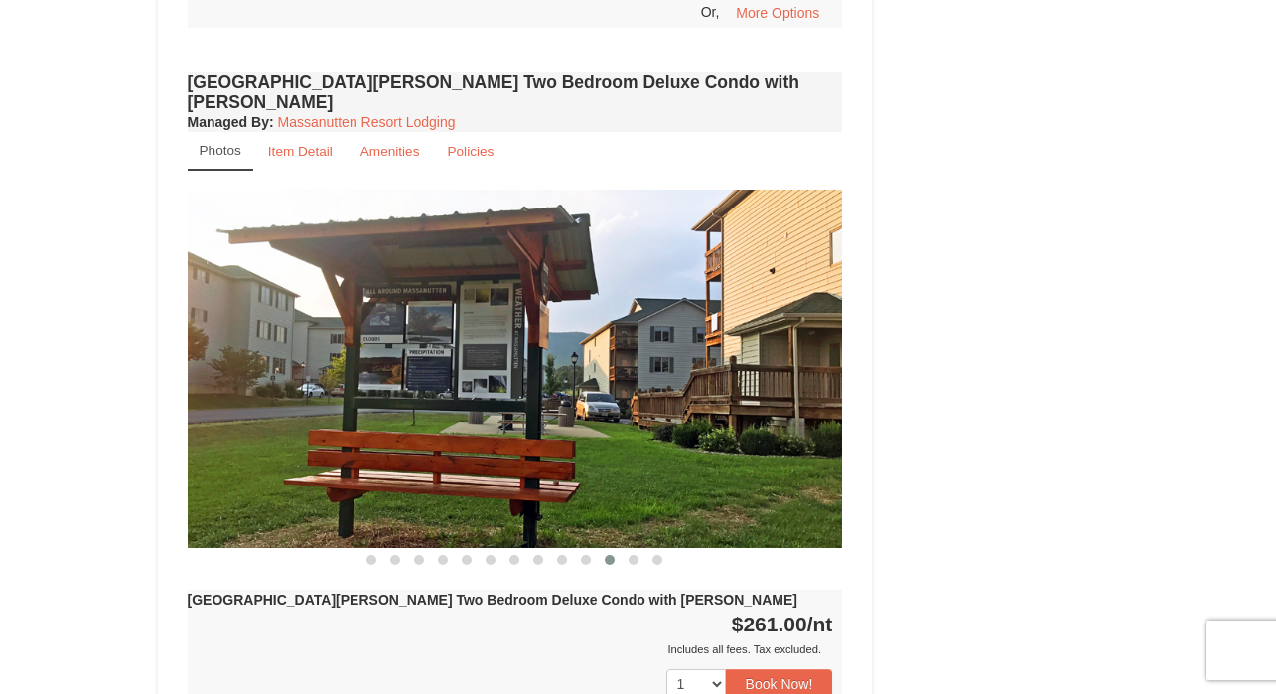
click at [492, 590] on div "[GEOGRAPHIC_DATA][PERSON_NAME] Two Bedroom Deluxe Condo with [PERSON_NAME] $261…" at bounding box center [515, 649] width 655 height 119
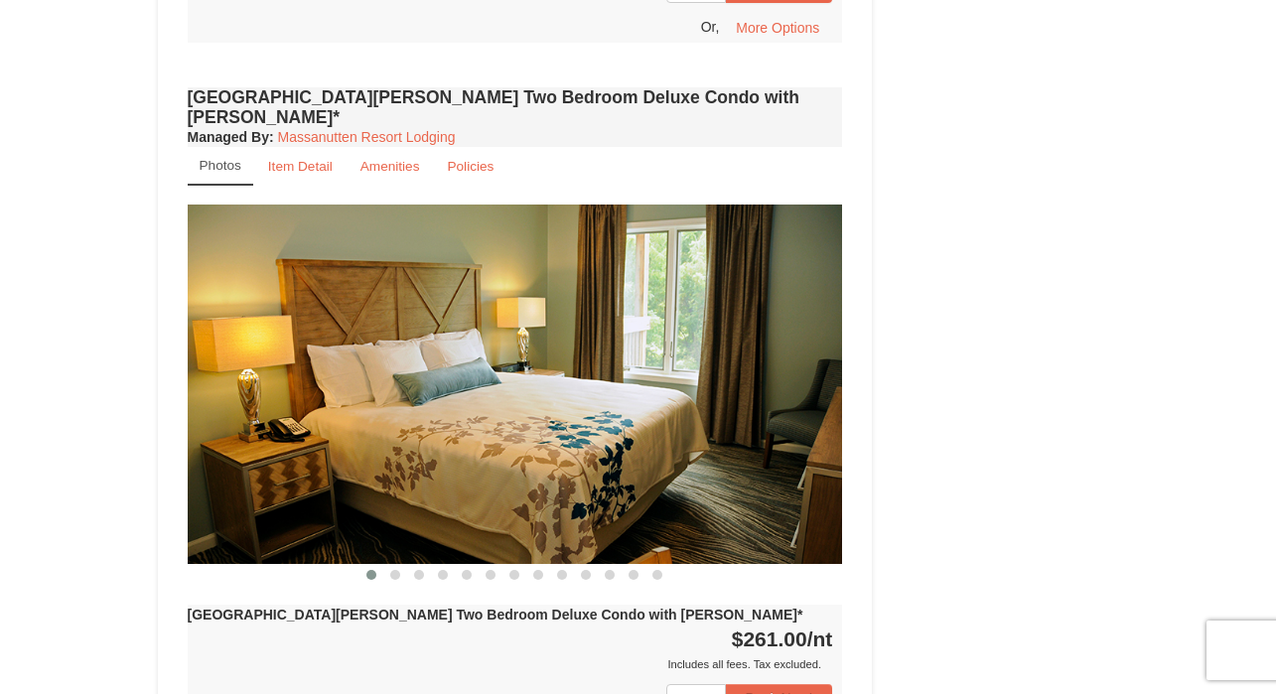
scroll to position [3088, 0]
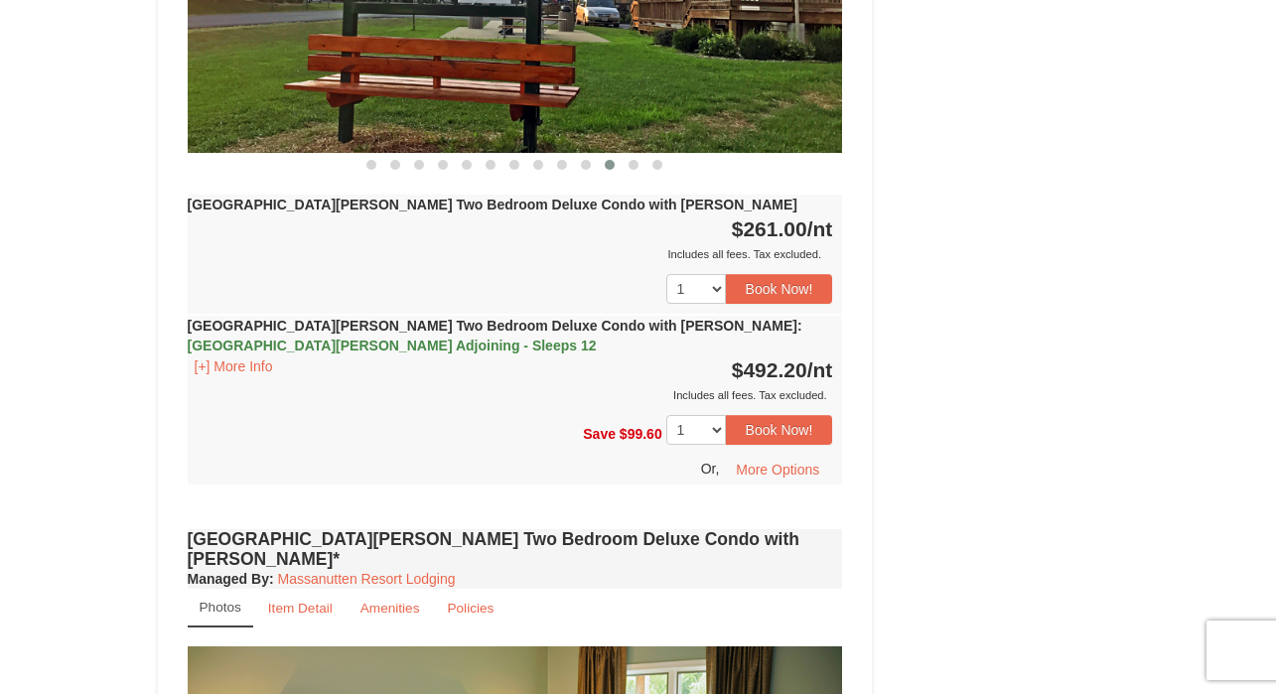
click at [968, 332] on div "Book from $181.00! [STREET_ADDRESS], VA Availability Amenities Policies ‹ › Bac…" at bounding box center [638, 291] width 961 height 6373
